Goal: Task Accomplishment & Management: Manage account settings

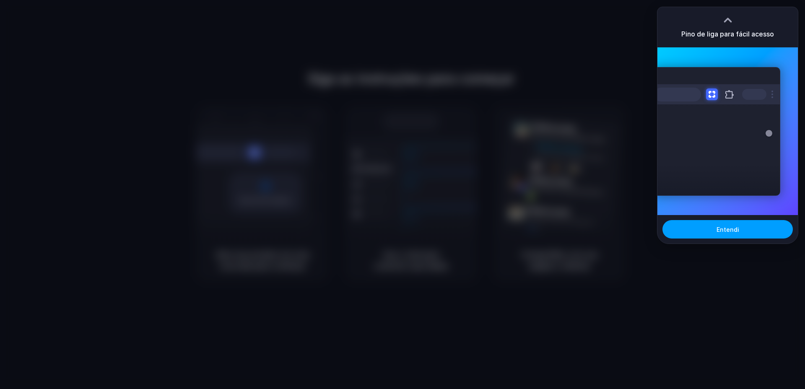
click at [739, 232] on button "Entendi" at bounding box center [728, 229] width 130 height 18
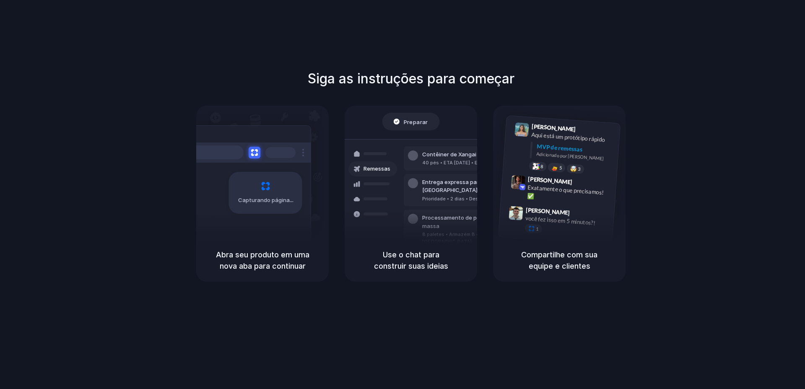
click at [248, 211] on div "Capturando página" at bounding box center [265, 193] width 73 height 42
click at [447, 108] on div "Preparar Remessas Contêiner de Xangai 40 pés • ETA 28 de dezembro • Em trânsito…" at bounding box center [411, 172] width 133 height 133
drag, startPoint x: 410, startPoint y: 126, endPoint x: 436, endPoint y: 106, distance: 32.3
click at [411, 125] on div "Preparar" at bounding box center [411, 122] width 57 height 18
drag, startPoint x: 438, startPoint y: 94, endPoint x: 487, endPoint y: 82, distance: 50.3
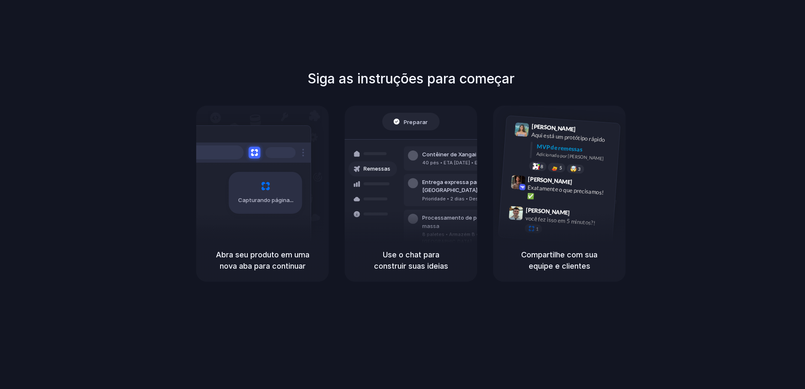
click at [444, 91] on div "Siga as instruções para começar Capturando página Abra seu produto em uma nova …" at bounding box center [410, 175] width 805 height 213
click at [622, 57] on div "Siga as instruções para começar Capturando página Abra seu produto em uma nova …" at bounding box center [411, 203] width 822 height 406
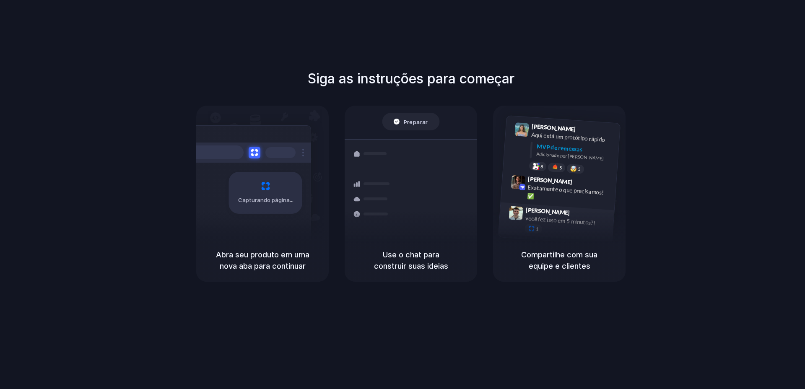
click at [558, 206] on div "Simão Kubica 9h47 você fez isso em 5 minutos?! 1" at bounding box center [557, 221] width 116 height 39
click at [278, 193] on div "Capturando página" at bounding box center [265, 193] width 73 height 42
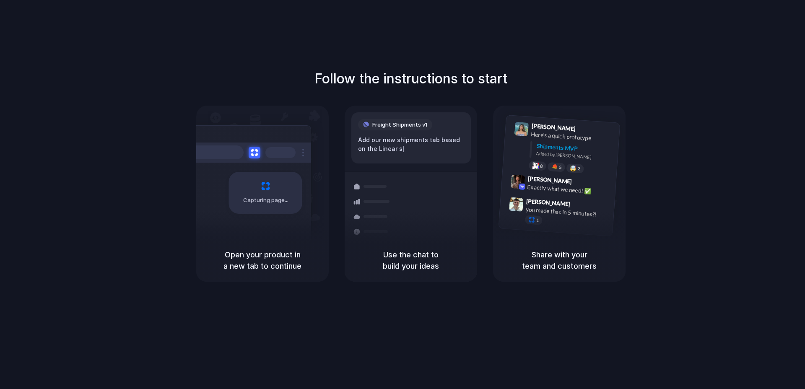
drag, startPoint x: 279, startPoint y: 180, endPoint x: 278, endPoint y: 184, distance: 4.9
click at [279, 180] on div "Capturing page" at bounding box center [265, 193] width 73 height 42
click at [268, 284] on div "Follow the instructions to start Capturing page Open your product in a new tab …" at bounding box center [411, 203] width 822 height 406
click at [281, 260] on h5 "Open your product in a new tab to continue" at bounding box center [262, 260] width 112 height 23
click at [275, 276] on div "Open your product in a new tab to continue" at bounding box center [262, 260] width 133 height 43
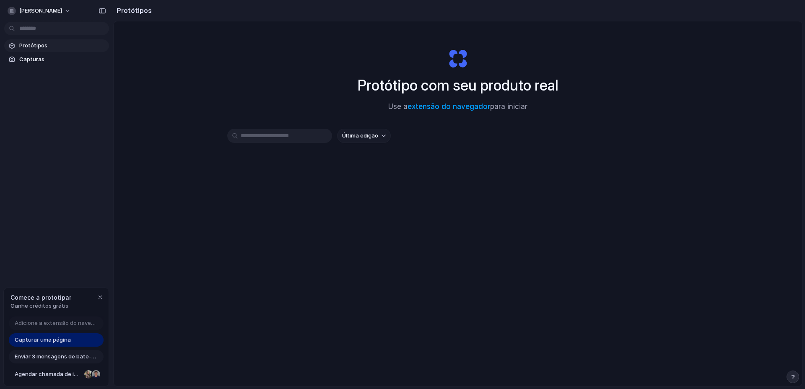
click at [586, 119] on div "Protótipo com seu produto real Use a extensão do navegador para iniciar" at bounding box center [458, 76] width 336 height 91
click at [28, 46] on font "Protótipos" at bounding box center [33, 45] width 28 height 7
click at [49, 61] on span "Capturas" at bounding box center [62, 59] width 86 height 8
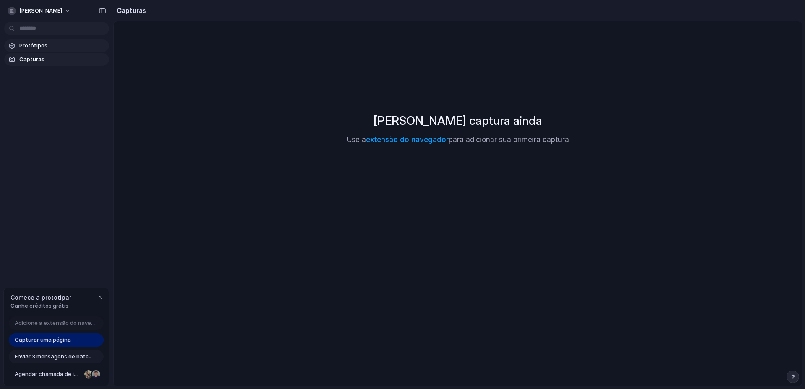
click at [58, 50] on link "Protótipos" at bounding box center [56, 45] width 105 height 13
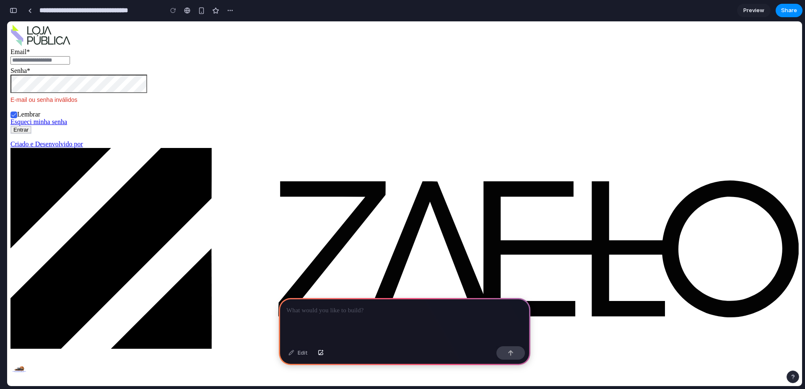
click at [437, 315] on div at bounding box center [405, 320] width 252 height 45
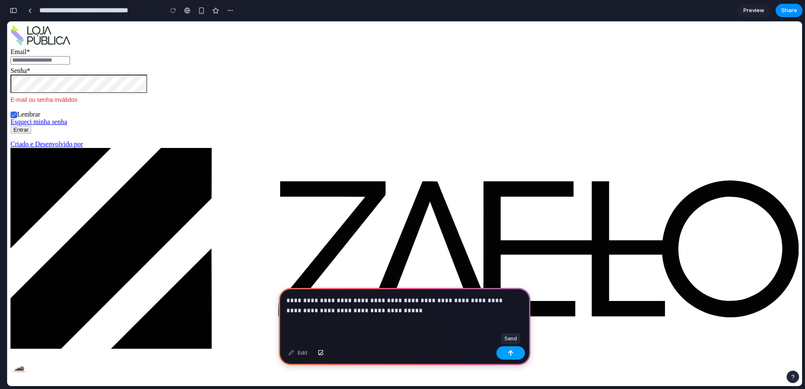
click at [507, 356] on button "button" at bounding box center [511, 352] width 29 height 13
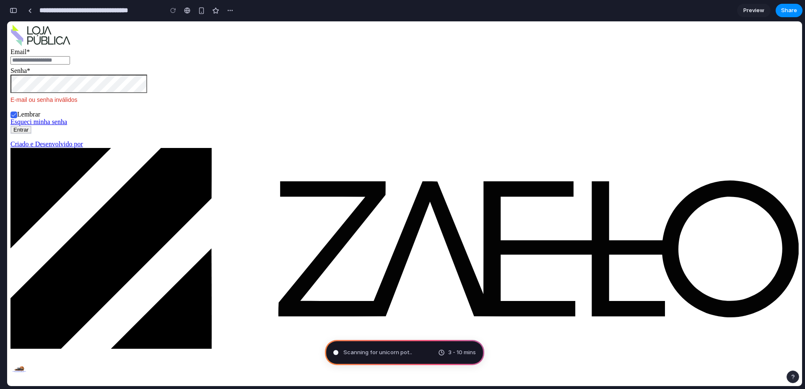
type input "**********"
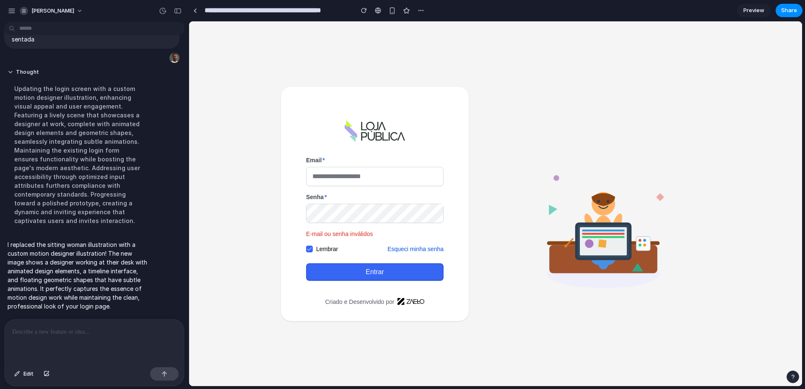
scroll to position [42, 0]
drag, startPoint x: 594, startPoint y: 230, endPoint x: 592, endPoint y: 137, distance: 93.1
click at [592, 136] on icon at bounding box center [604, 204] width 188 height 188
click at [87, 351] on div at bounding box center [95, 342] width 180 height 44
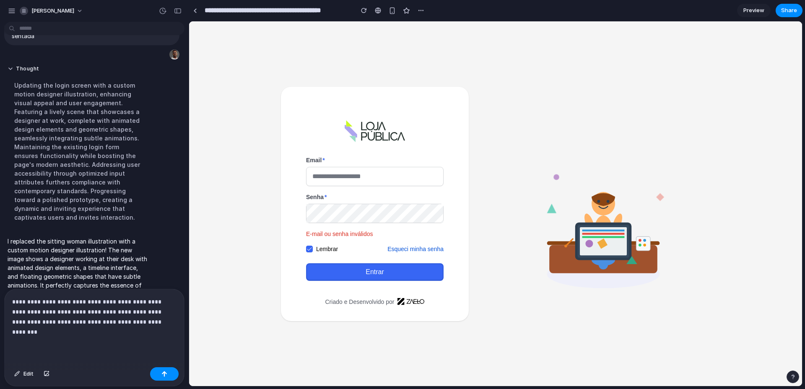
scroll to position [128, 0]
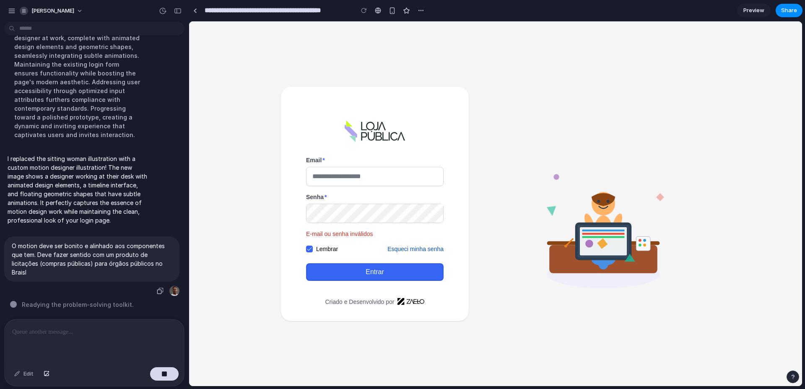
click at [162, 265] on p "O motion deve ser bonito e alinhado aos componentes que tem. Deve fazer sentido…" at bounding box center [92, 259] width 160 height 35
click at [13, 265] on p "O motion deve ser bonito e alinhado aos componentes que tem. Deve fazer sentido…" at bounding box center [92, 259] width 160 height 35
click at [157, 288] on div "button" at bounding box center [160, 291] width 7 height 7
click at [172, 288] on div at bounding box center [174, 291] width 10 height 10
click at [157, 255] on p "O motion deve ser bonito e alinhado aos componentes que tem. Deve fazer sentido…" at bounding box center [92, 259] width 160 height 35
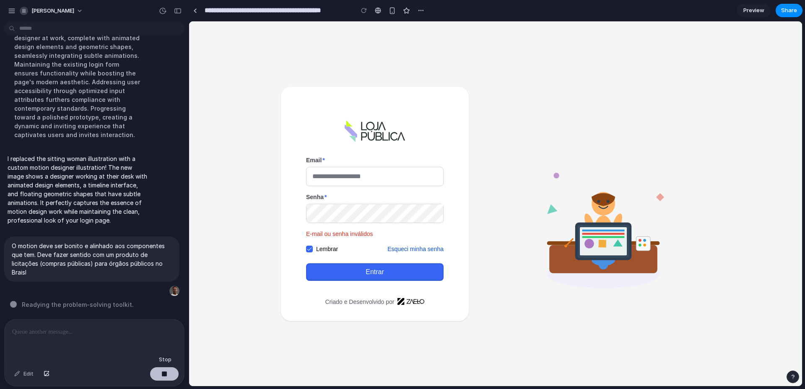
click at [162, 374] on div "button" at bounding box center [164, 374] width 6 height 6
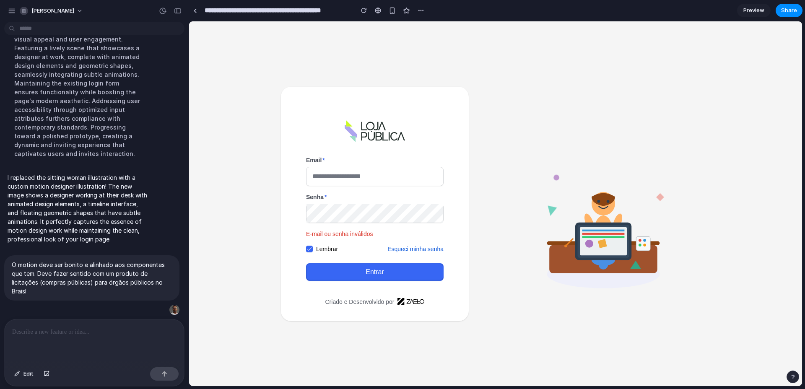
click at [135, 335] on div at bounding box center [95, 342] width 180 height 44
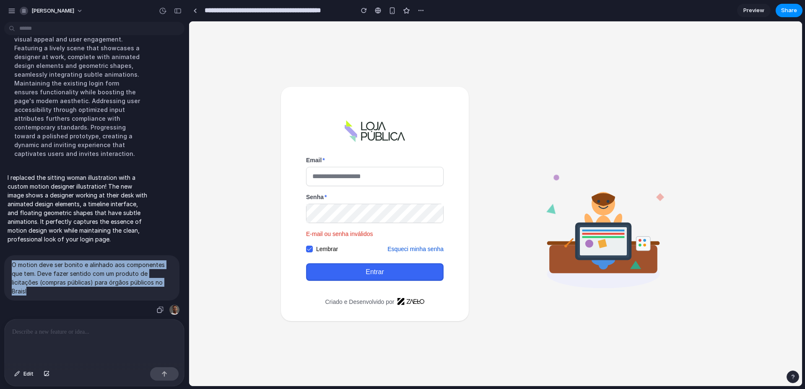
drag, startPoint x: 12, startPoint y: 260, endPoint x: 47, endPoint y: 292, distance: 46.9
click at [47, 293] on div "O motion deve ser bonito e alinhado aos componentes que tem. Deve fazer sentido…" at bounding box center [91, 277] width 175 height 45
copy p "O motion deve ser bonito e alinhado aos componentes que tem. Deve fazer sentido…"
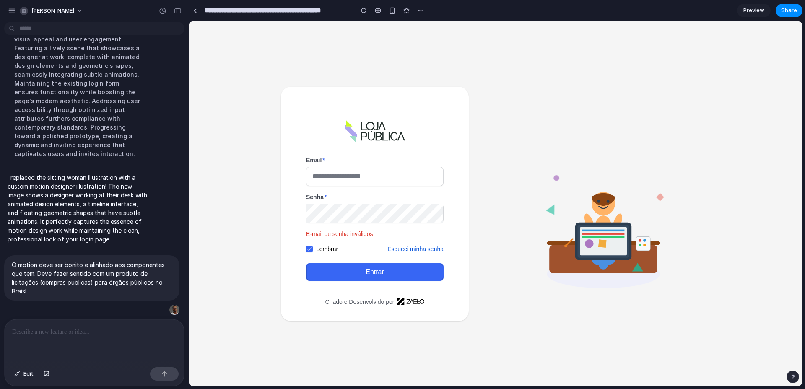
click at [45, 336] on div at bounding box center [95, 342] width 180 height 44
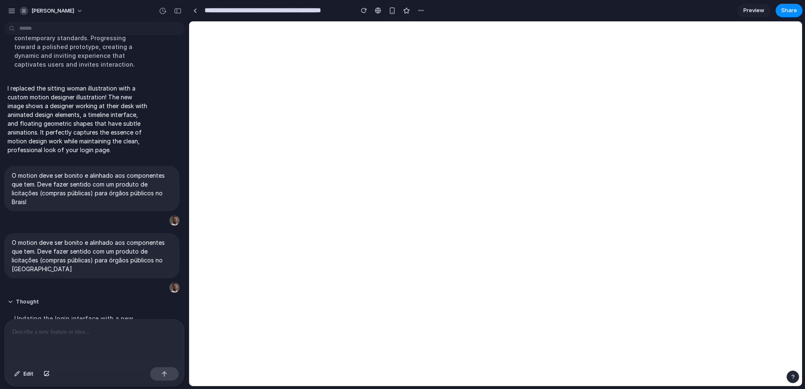
scroll to position [300, 0]
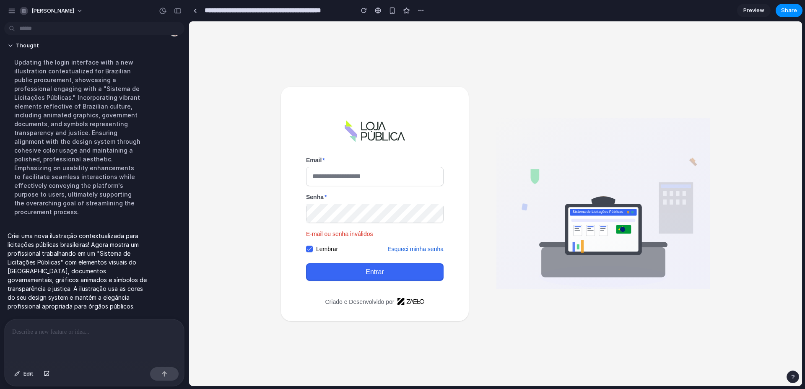
drag, startPoint x: 536, startPoint y: 182, endPoint x: 643, endPoint y: 247, distance: 125.7
click at [605, 164] on rect at bounding box center [604, 203] width 214 height 171
drag, startPoint x: 627, startPoint y: 251, endPoint x: 635, endPoint y: 204, distance: 47.2
click at [635, 204] on icon "Sistema de Licitações Públicas" at bounding box center [604, 203] width 214 height 171
click at [368, 169] on input "Email" at bounding box center [375, 176] width 137 height 18
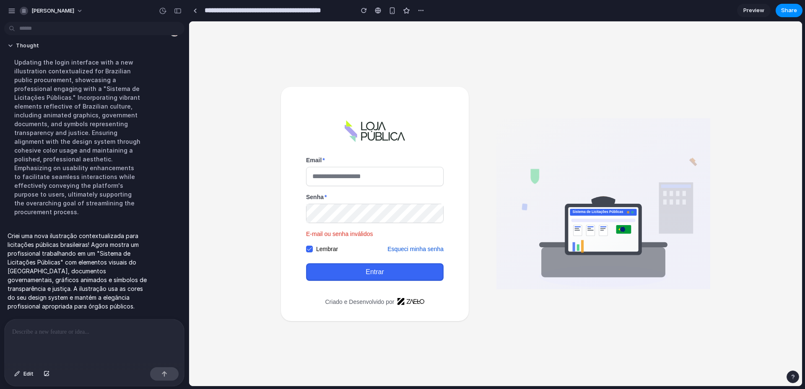
type input "**********"
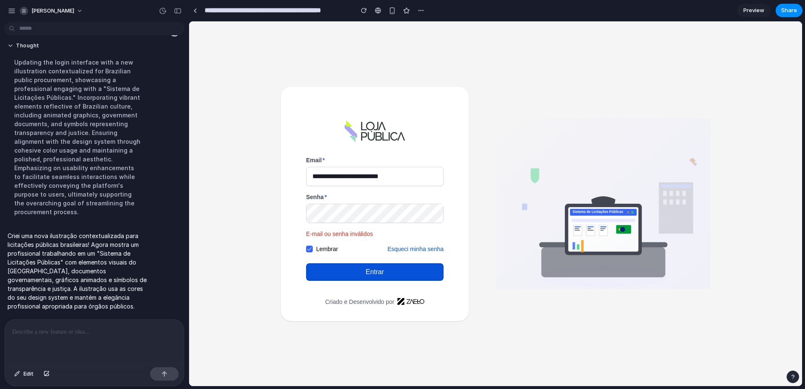
click at [332, 271] on button "Entrar" at bounding box center [375, 272] width 138 height 18
click at [341, 227] on form "**********" at bounding box center [375, 218] width 138 height 125
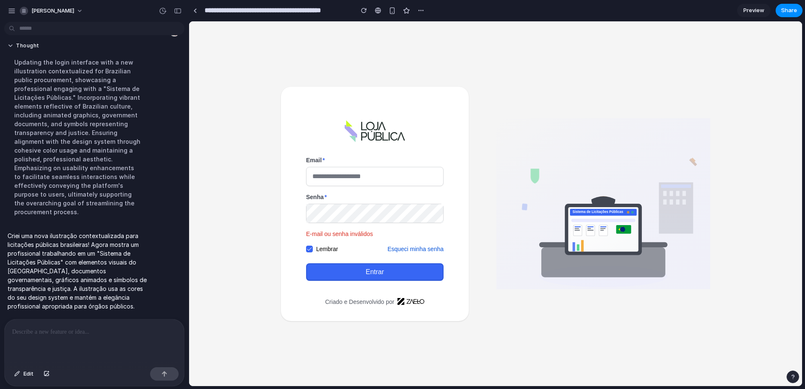
scroll to position [0, 0]
click at [373, 274] on button "Entrar" at bounding box center [375, 272] width 138 height 18
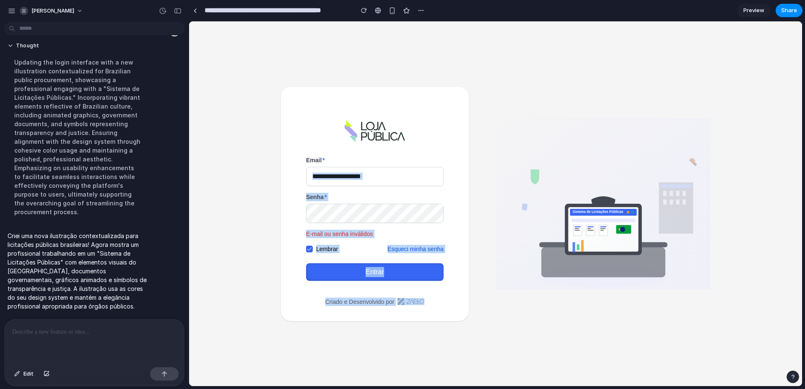
drag, startPoint x: 622, startPoint y: 224, endPoint x: 550, endPoint y: 177, distance: 85.3
click at [479, 176] on div "Email * Senha * E-mail ou senha inválidos Lembrar Esqueci minha senha Entrar Cr…" at bounding box center [496, 204] width 430 height 234
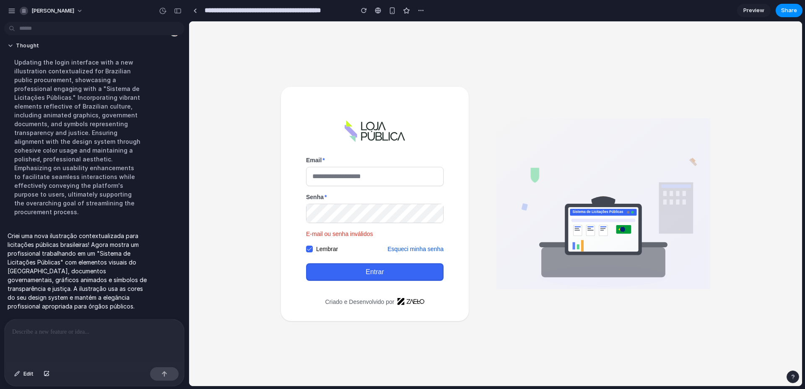
click at [661, 197] on rect at bounding box center [676, 207] width 34 height 51
click at [106, 341] on div at bounding box center [95, 342] width 180 height 44
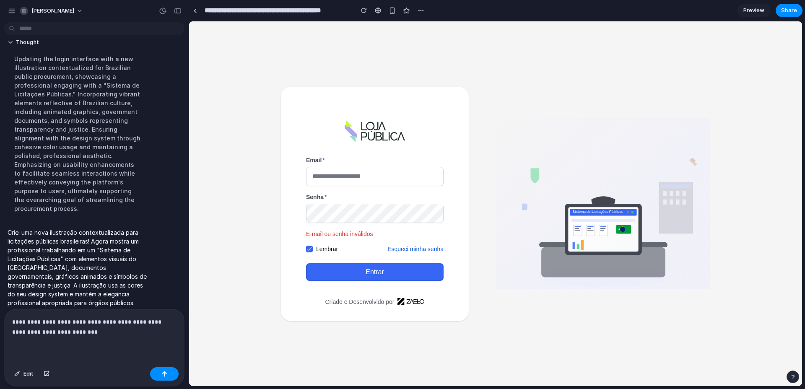
click at [49, 328] on p "**********" at bounding box center [92, 327] width 161 height 20
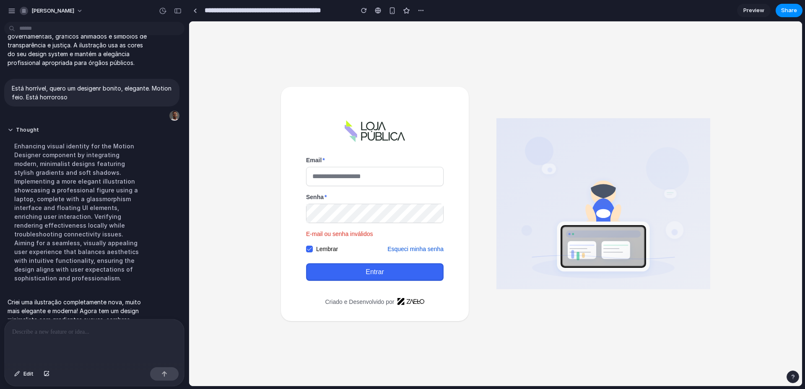
scroll to position [420, 0]
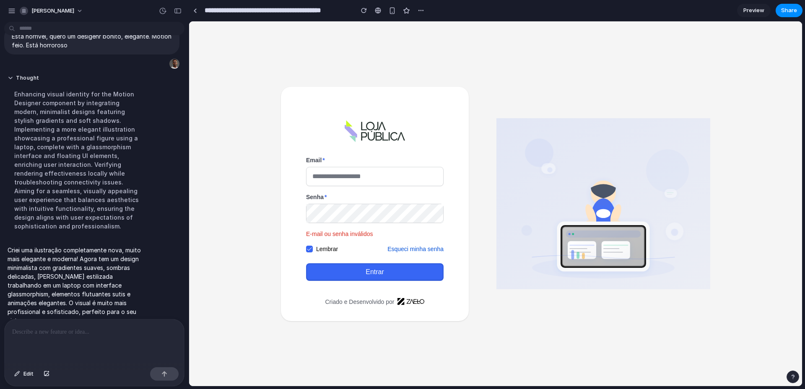
drag, startPoint x: 614, startPoint y: 258, endPoint x: 620, endPoint y: 133, distance: 125.2
click at [620, 133] on icon at bounding box center [604, 203] width 214 height 171
